Goal: Use online tool/utility: Use online tool/utility

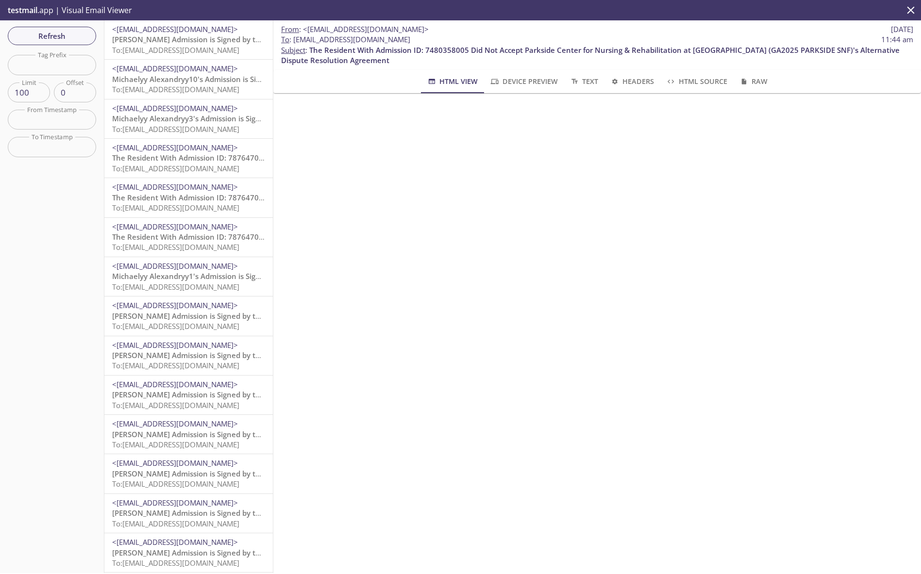
click at [533, 83] on span "Device Preview" at bounding box center [523, 81] width 68 height 12
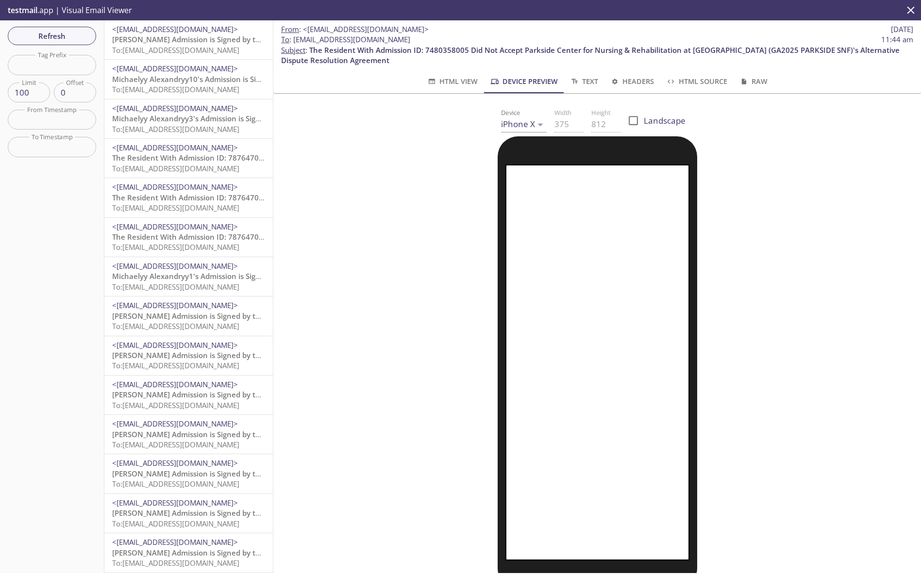
click at [540, 127] on body ".cls-1 { fill: #6d5ca8; } .cls-2 { fill: #3fc191; } .cls-3 { fill: #3b4752; } .…" at bounding box center [460, 287] width 921 height 574
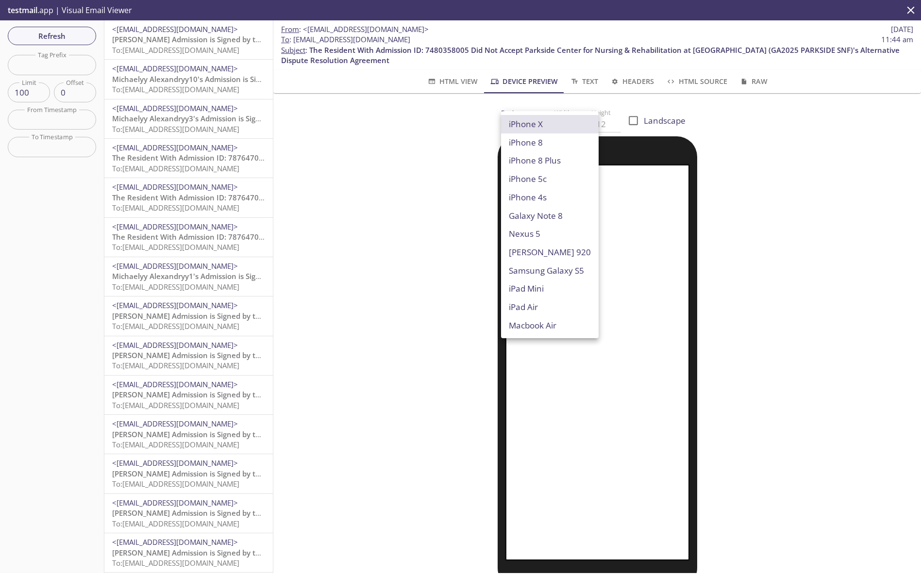
click at [528, 302] on li "iPad Air" at bounding box center [550, 307] width 98 height 18
type input "iPad Air"
type input "820"
type input "1180"
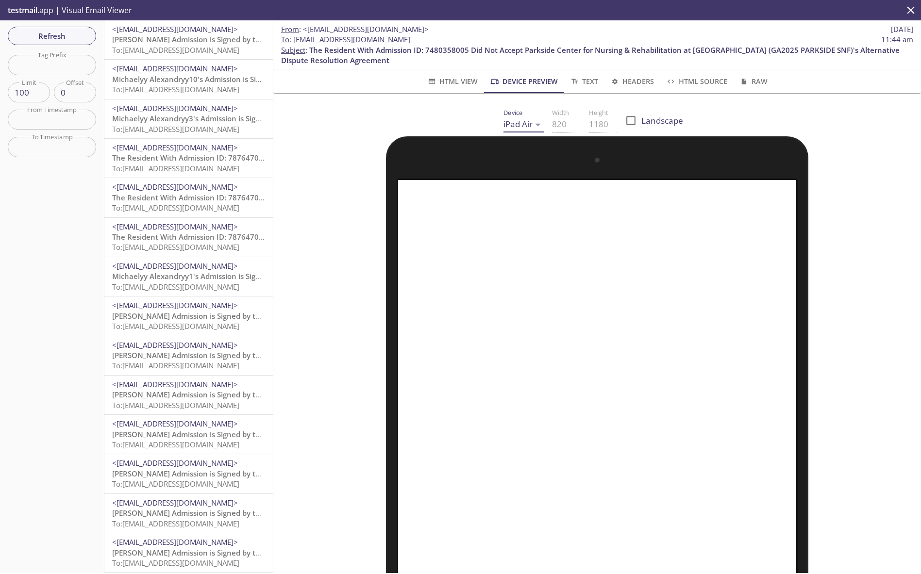
click at [536, 121] on body ".cls-1 { fill: #6d5ca8; } .cls-2 { fill: #3fc191; } .cls-3 { fill: #3b4752; } .…" at bounding box center [460, 287] width 921 height 574
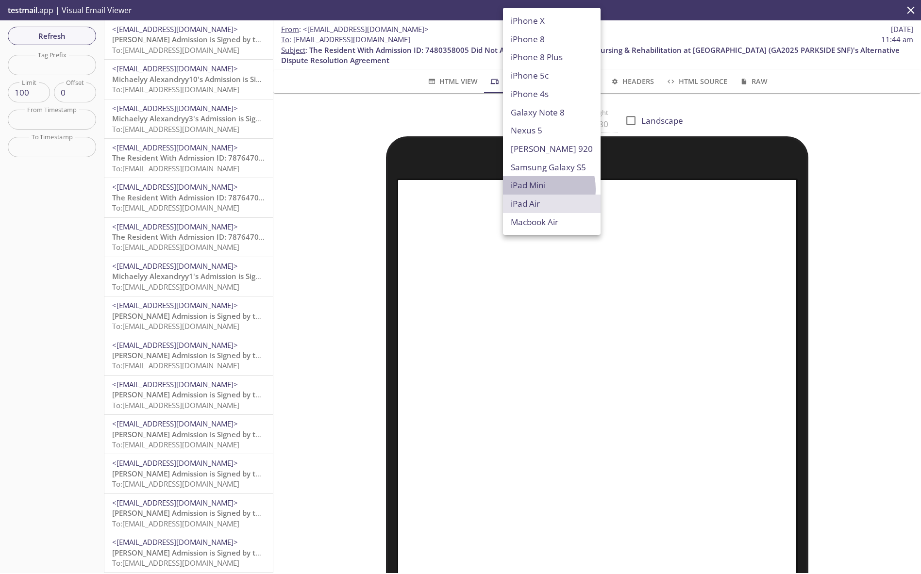
click at [533, 189] on li "iPad Mini" at bounding box center [552, 185] width 98 height 18
type input "iPad Mini"
type input "576"
type input "768"
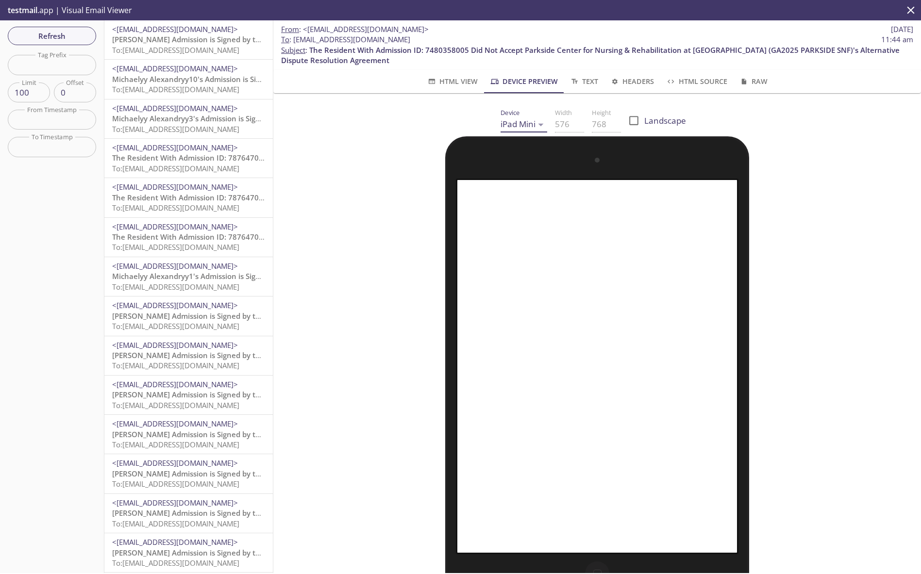
click at [531, 127] on body ".cls-1 { fill: #6d5ca8; } .cls-2 { fill: #3fc191; } .cls-3 { fill: #3b4752; } .…" at bounding box center [460, 287] width 921 height 574
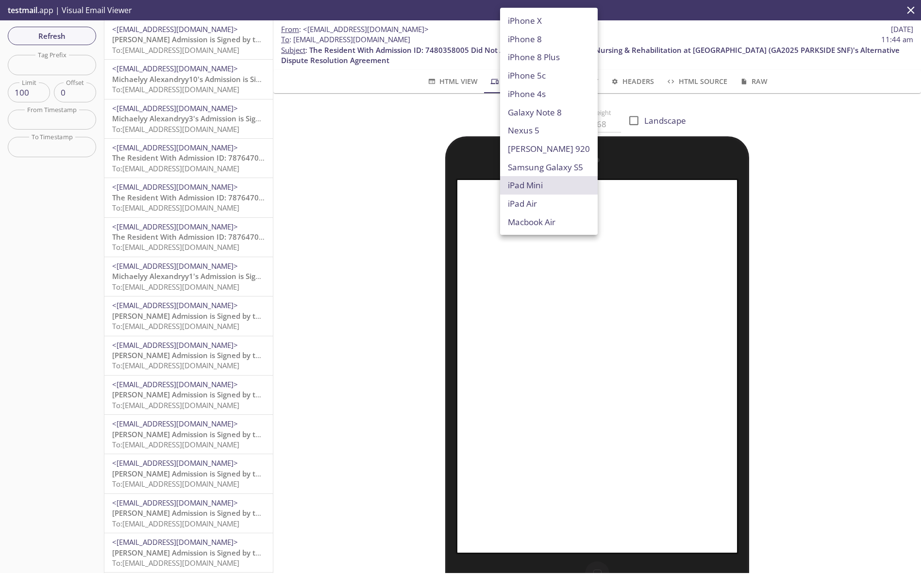
click at [400, 244] on div at bounding box center [460, 287] width 921 height 574
